Goal: Task Accomplishment & Management: Use online tool/utility

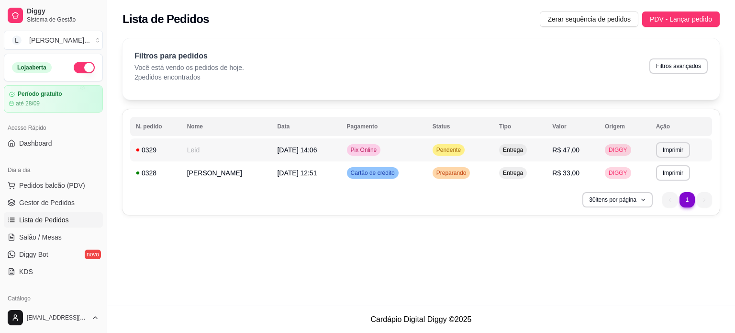
click at [404, 149] on td "Pix Online" at bounding box center [384, 149] width 86 height 23
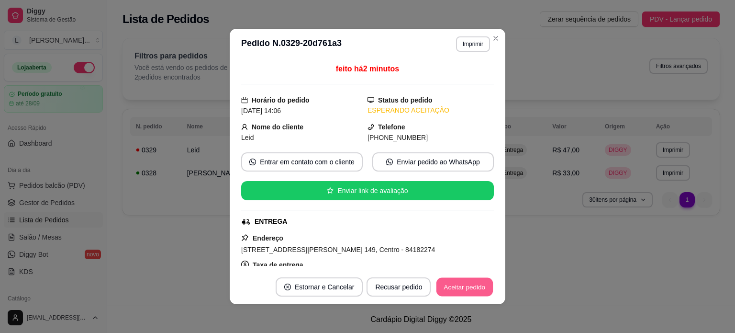
click at [470, 288] on button "Aceitar pedido" at bounding box center [465, 287] width 56 height 19
click at [470, 290] on button "Mover para preparo" at bounding box center [457, 287] width 72 height 19
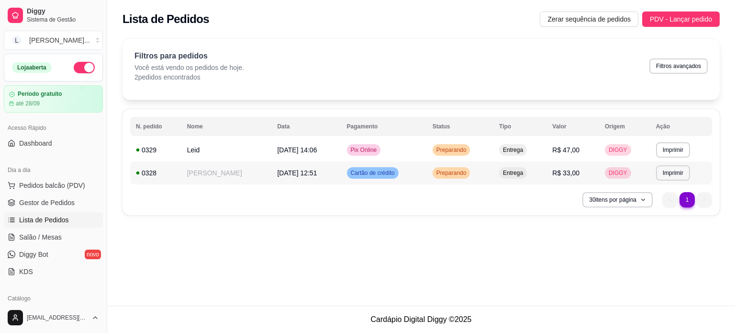
click at [404, 172] on td "Cartão de crédito" at bounding box center [384, 172] width 86 height 23
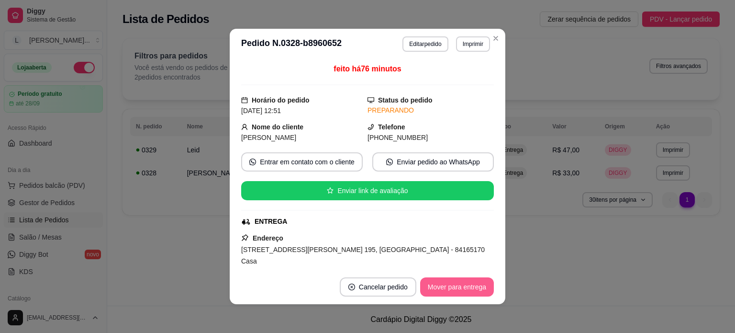
click at [452, 288] on button "Mover para entrega" at bounding box center [457, 286] width 74 height 19
click at [460, 286] on button "Mover para finalizado" at bounding box center [453, 286] width 79 height 19
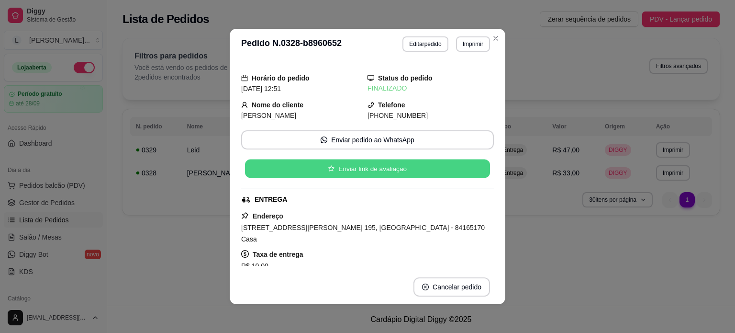
click at [361, 171] on button "Enviar link de avaliação" at bounding box center [367, 168] width 245 height 19
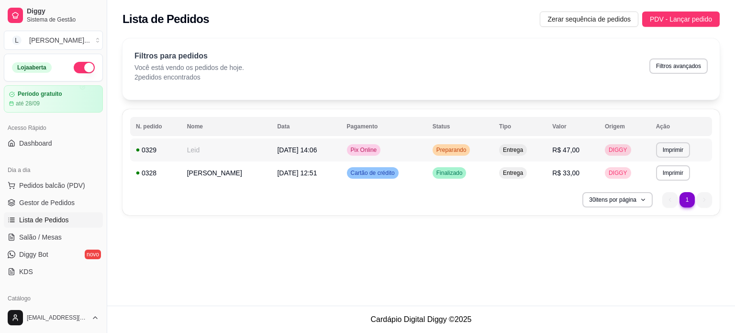
click at [385, 159] on td "Pix Online" at bounding box center [384, 149] width 86 height 23
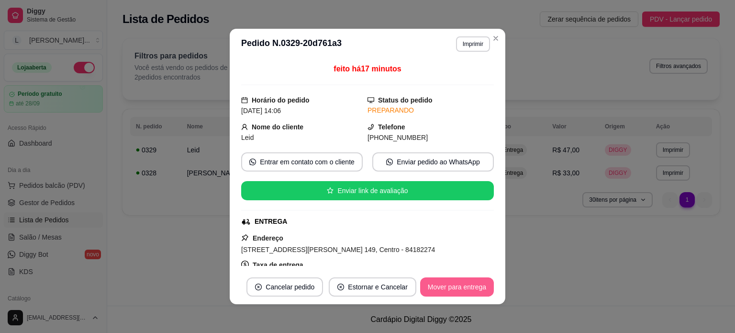
click at [459, 286] on button "Mover para entrega" at bounding box center [457, 286] width 74 height 19
click at [467, 289] on button "Mover para finalizado" at bounding box center [453, 286] width 79 height 19
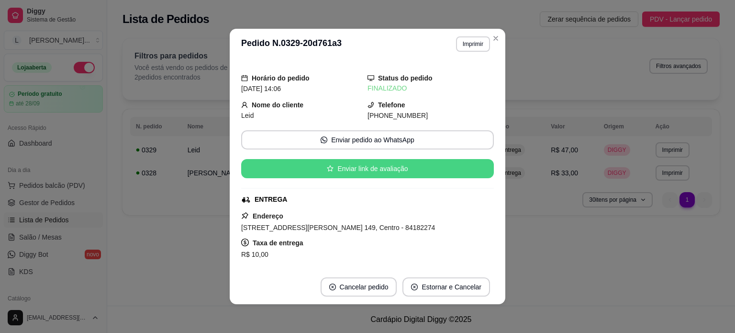
click at [367, 166] on button "Enviar link de avaliação" at bounding box center [367, 168] width 253 height 19
